Goal: Check status: Check status

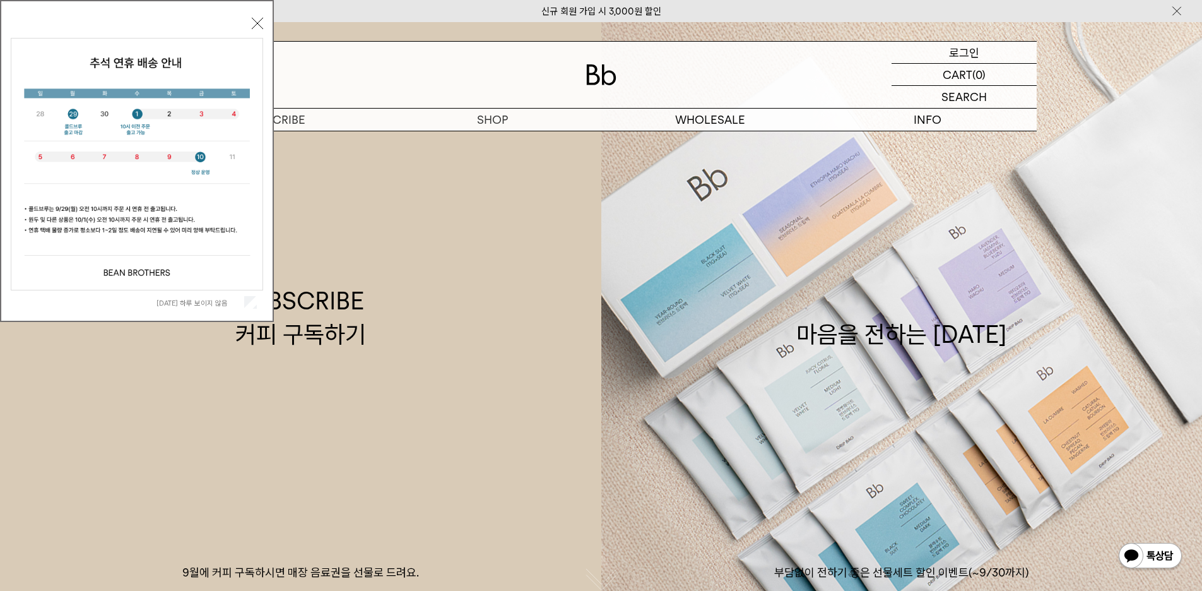
click at [945, 55] on div "LOGIN 로그인" at bounding box center [964, 52] width 145 height 21
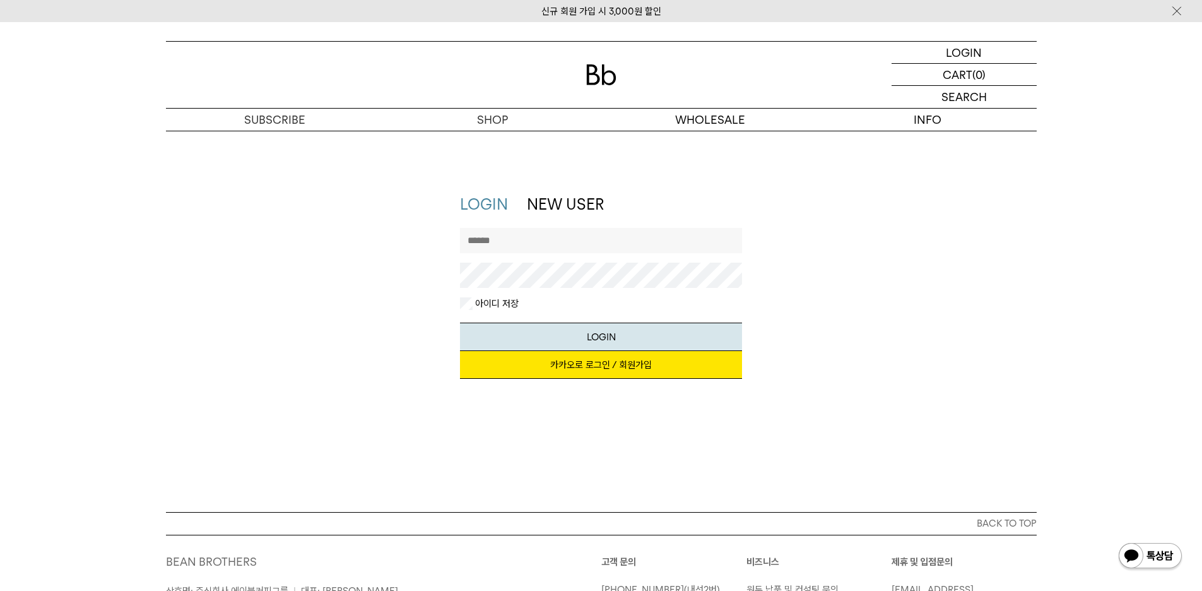
click at [609, 372] on link "카카오로 로그인 / 회원가입" at bounding box center [601, 365] width 282 height 28
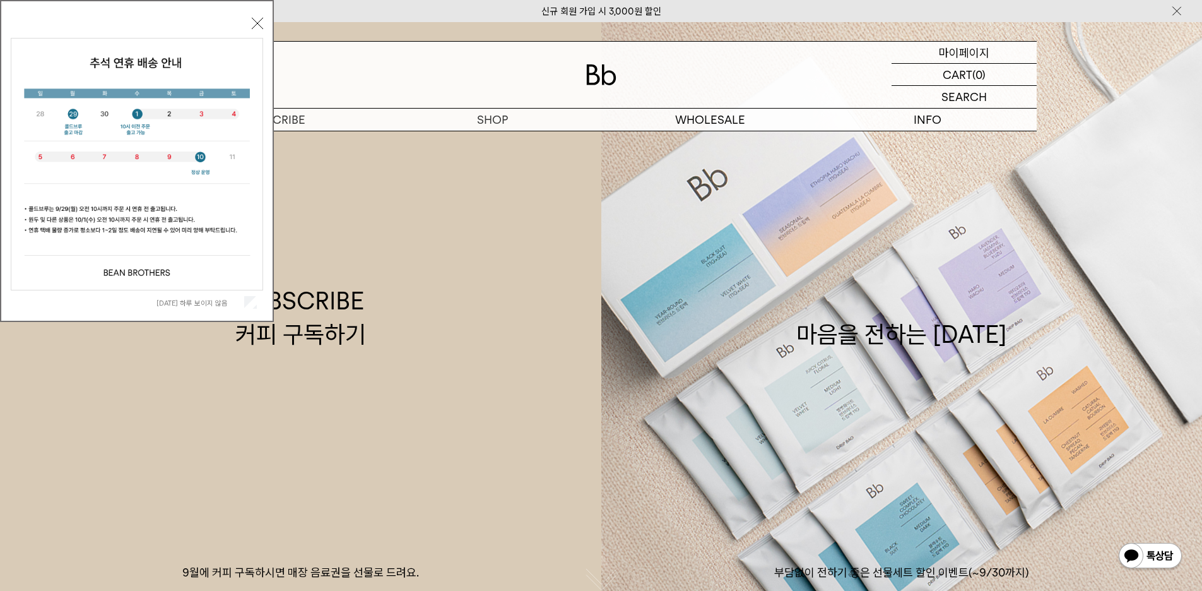
click at [966, 58] on p "마이페이지" at bounding box center [964, 52] width 50 height 21
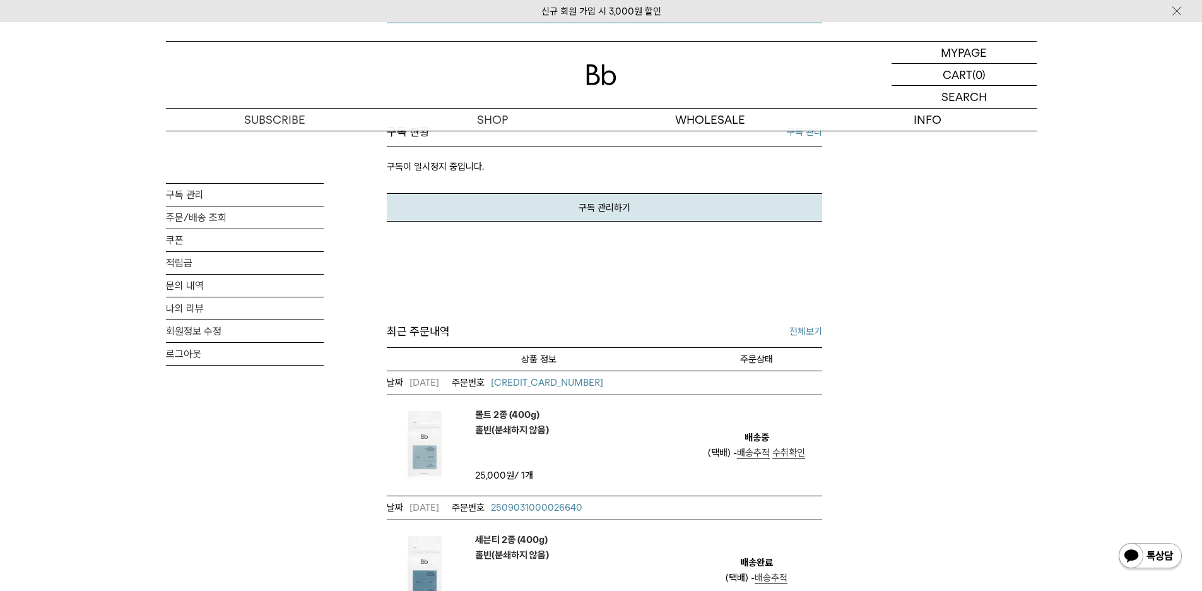
scroll to position [316, 0]
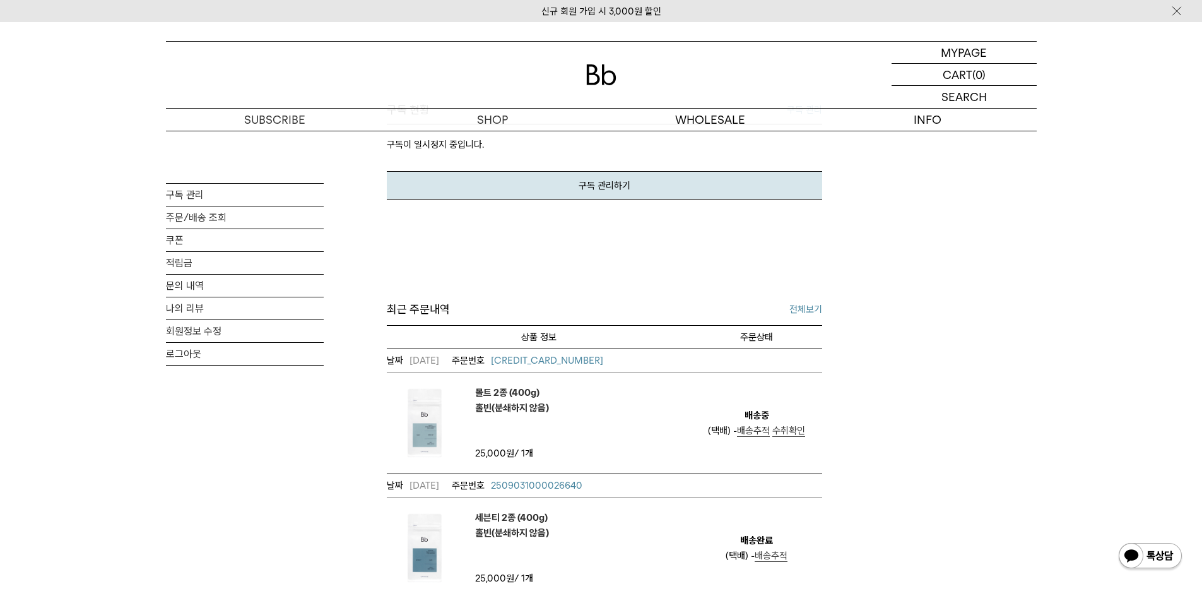
click at [781, 436] on span "수취확인" at bounding box center [789, 430] width 33 height 11
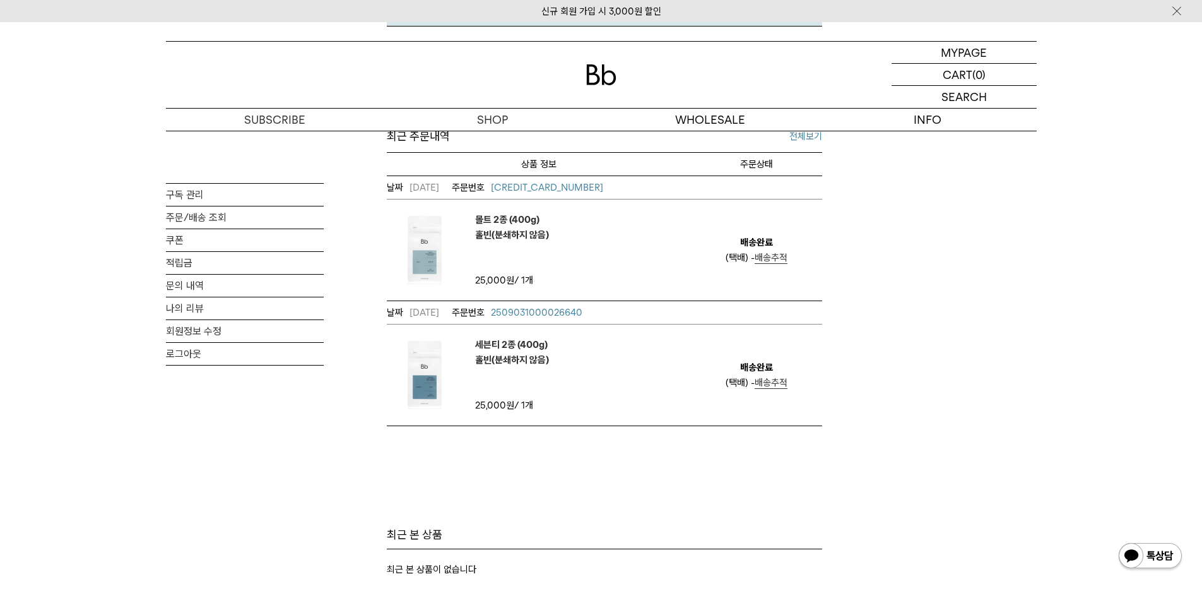
scroll to position [505, 0]
